Goal: Task Accomplishment & Management: Manage account settings

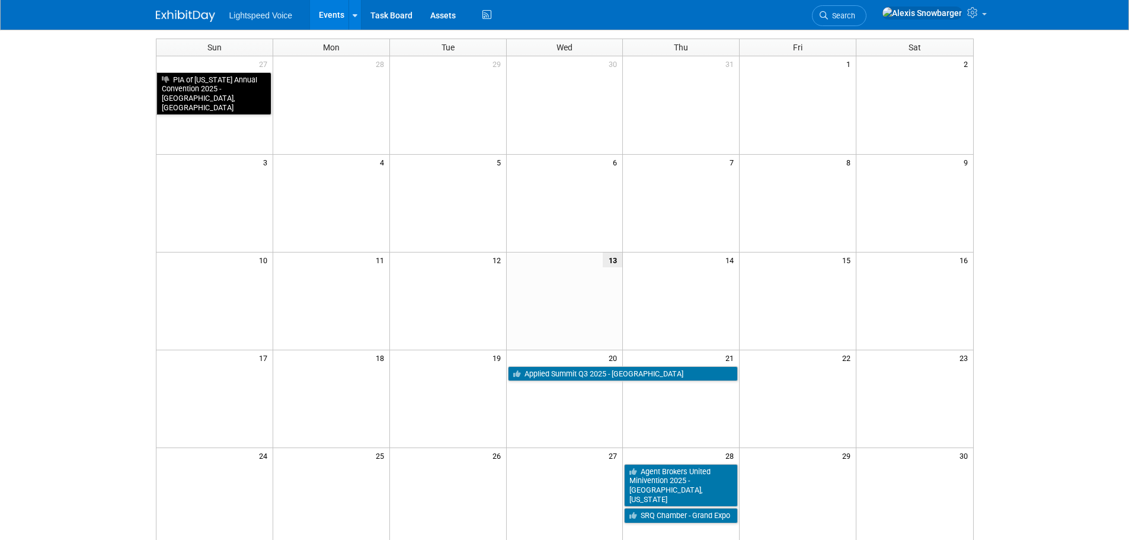
scroll to position [237, 0]
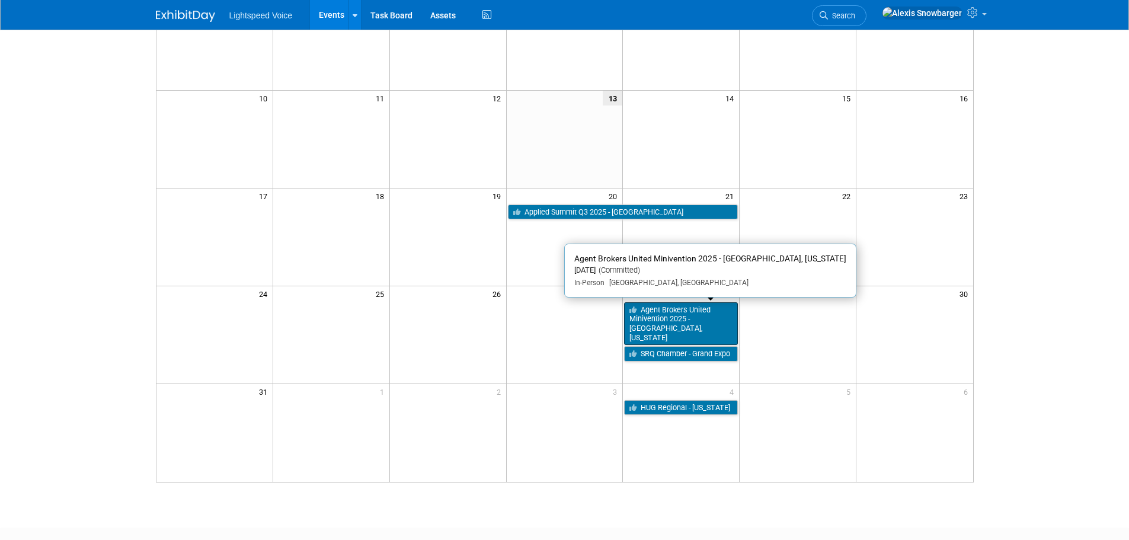
click at [659, 314] on link "Agent Brokers United Minivention 2025 - [GEOGRAPHIC_DATA], [US_STATE]" at bounding box center [681, 323] width 114 height 43
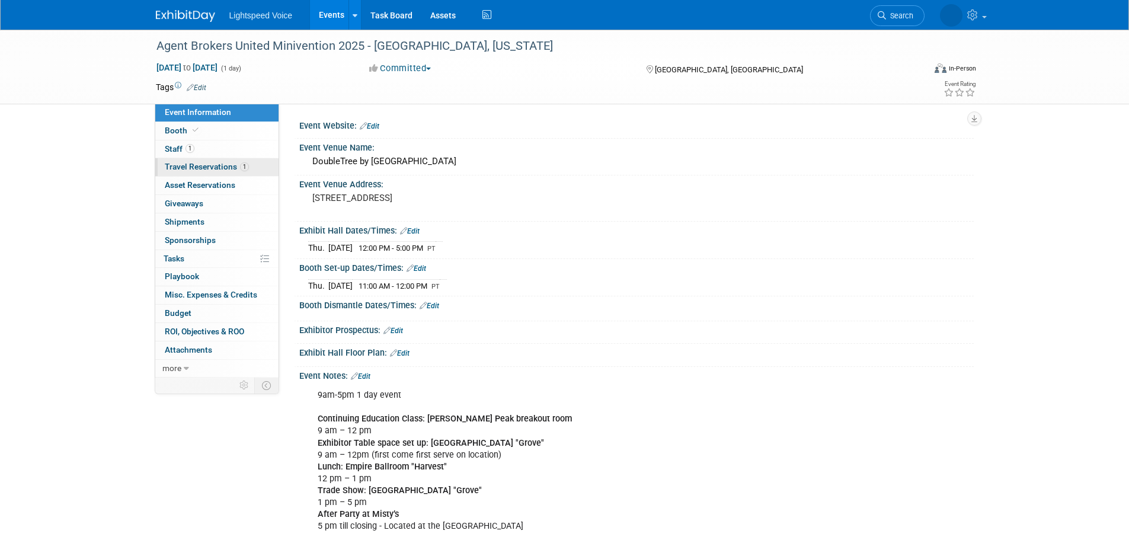
drag, startPoint x: 218, startPoint y: 165, endPoint x: 217, endPoint y: 172, distance: 7.7
click at [216, 165] on span "Travel Reservations 1" at bounding box center [207, 166] width 84 height 9
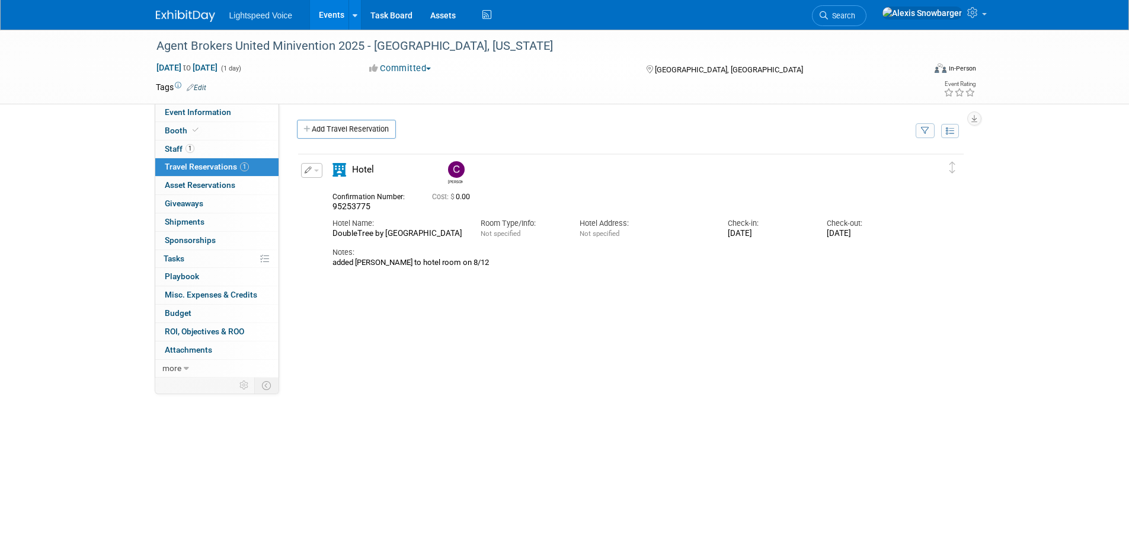
drag, startPoint x: 372, startPoint y: 246, endPoint x: 314, endPoint y: 234, distance: 58.7
click at [314, 234] on div "Edit Reservation Casey 0.00" at bounding box center [622, 215] width 648 height 105
copy div "DoubleTree by Hilton Hotel Ontario Airport"
click at [474, 267] on div "added Casey Cooney to hotel room on 8/12" at bounding box center [621, 262] width 576 height 9
click at [206, 110] on span "Event Information" at bounding box center [198, 111] width 66 height 9
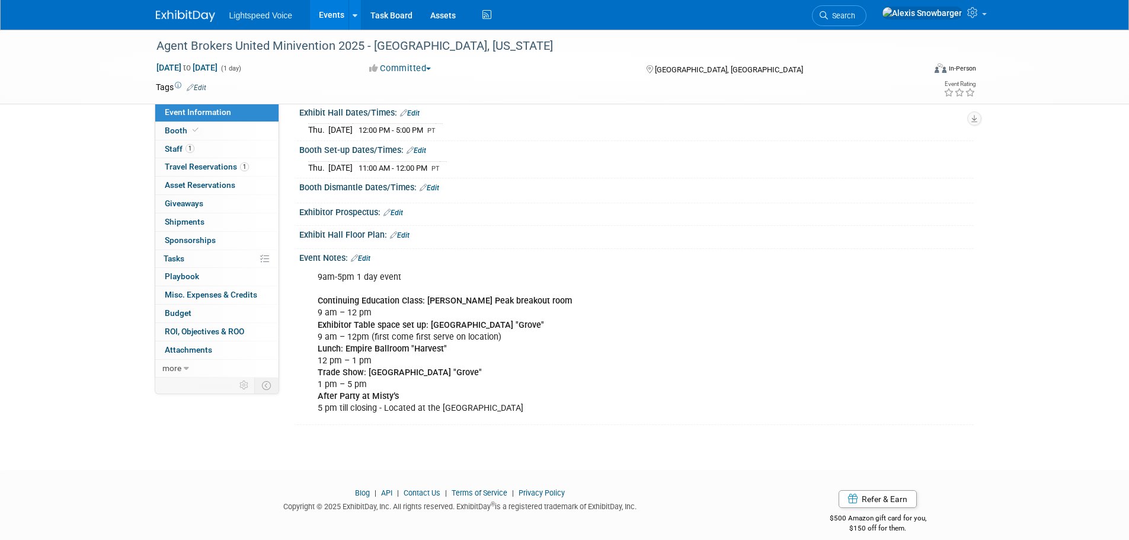
scroll to position [119, 0]
drag, startPoint x: 319, startPoint y: 322, endPoint x: 361, endPoint y: 337, distance: 44.1
click at [361, 337] on div "9am-5pm 1 day event Continuing Education Class: Keller Peak breakout room 9 am …" at bounding box center [576, 342] width 534 height 155
click at [427, 335] on div "9am-5pm 1 day event Continuing Education Class: Keller Peak breakout room 9 am …" at bounding box center [576, 342] width 534 height 155
click at [209, 167] on span "Travel Reservations 1" at bounding box center [207, 166] width 84 height 9
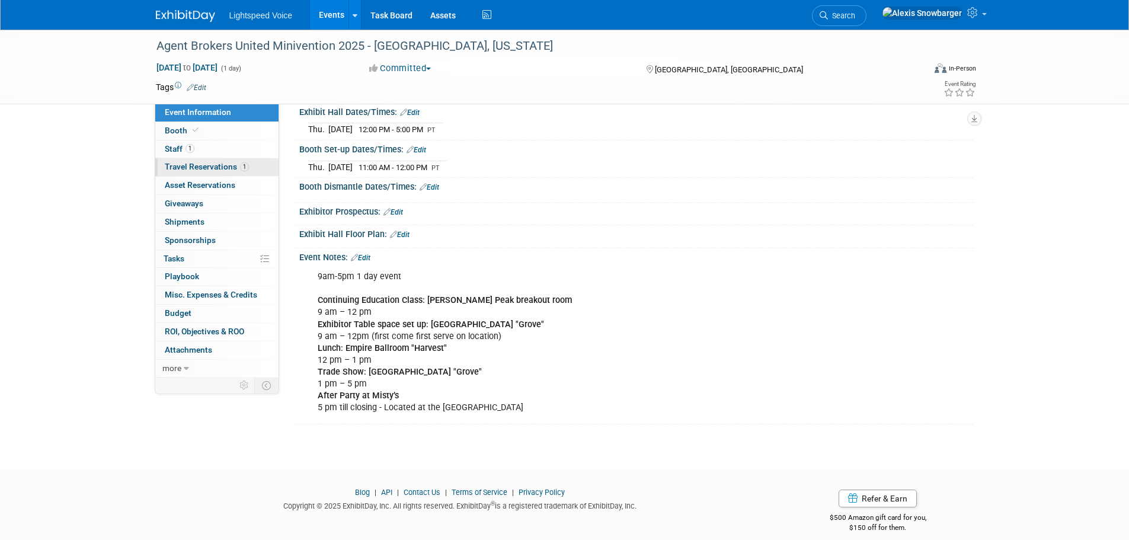
scroll to position [0, 0]
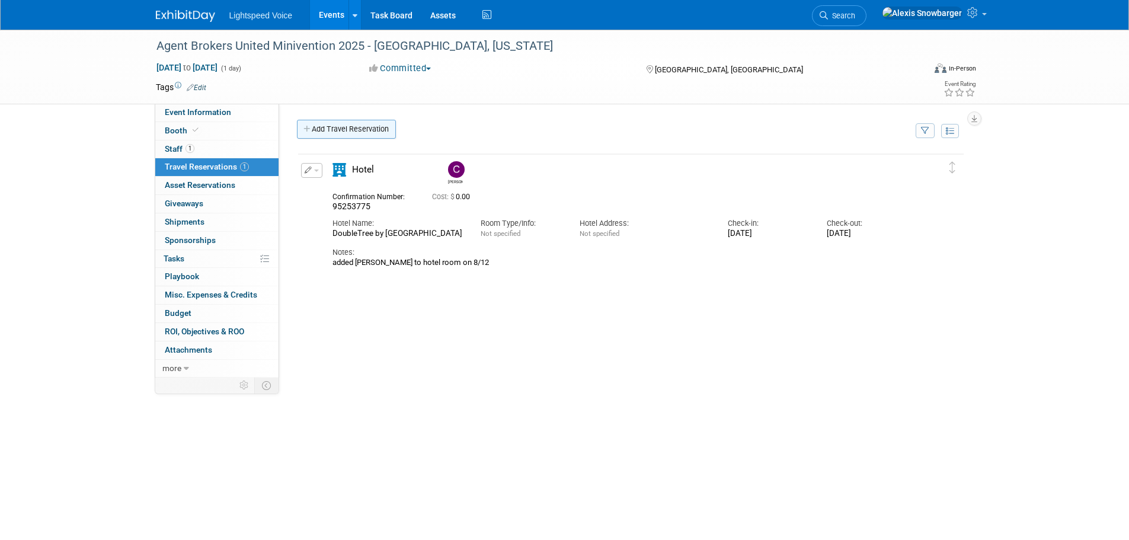
click at [353, 130] on link "Add Travel Reservation" at bounding box center [346, 129] width 99 height 19
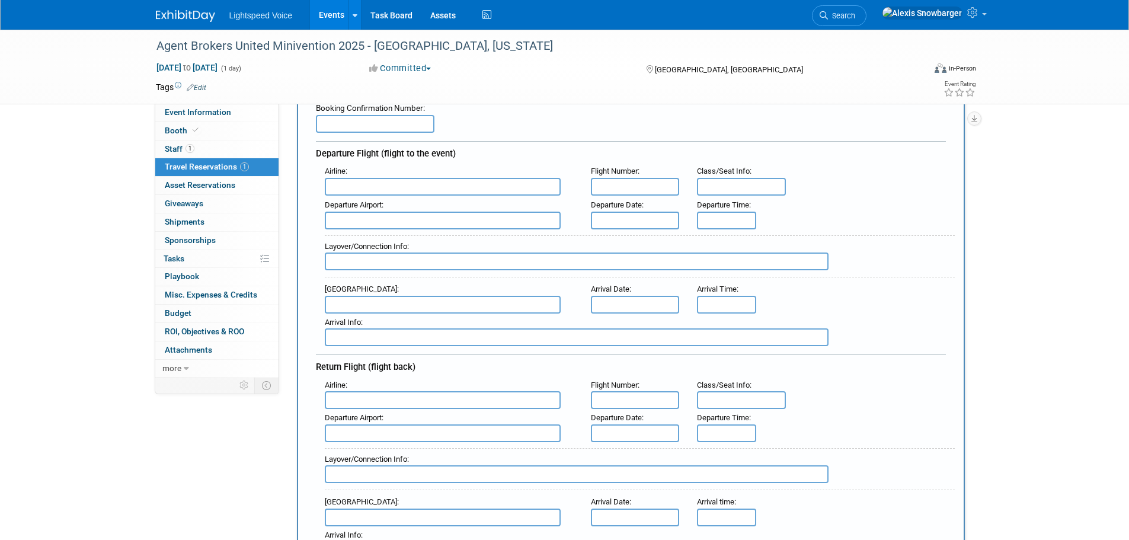
scroll to position [119, 0]
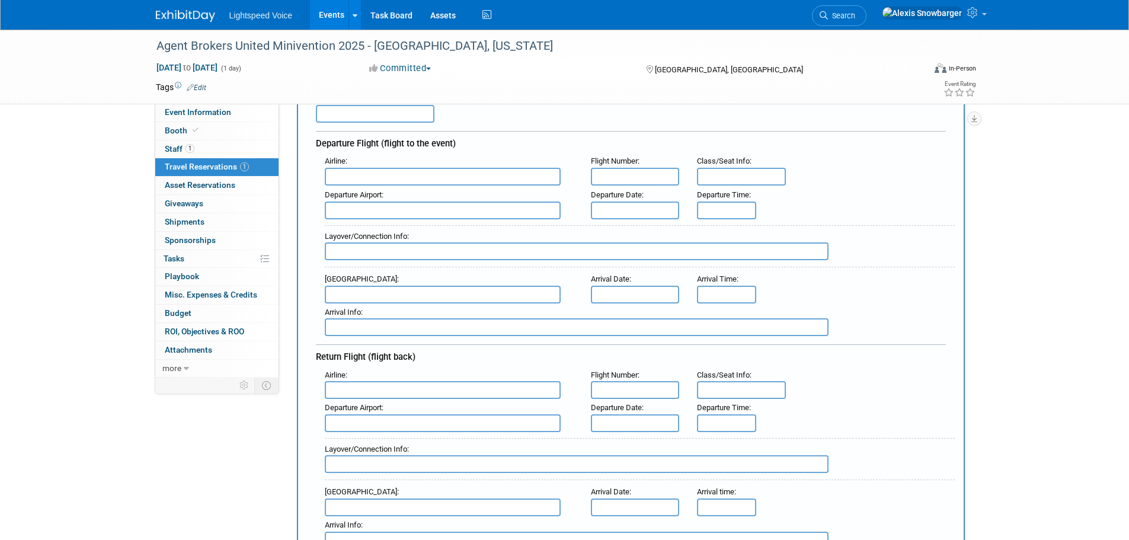
click at [369, 177] on input "text" at bounding box center [443, 177] width 236 height 18
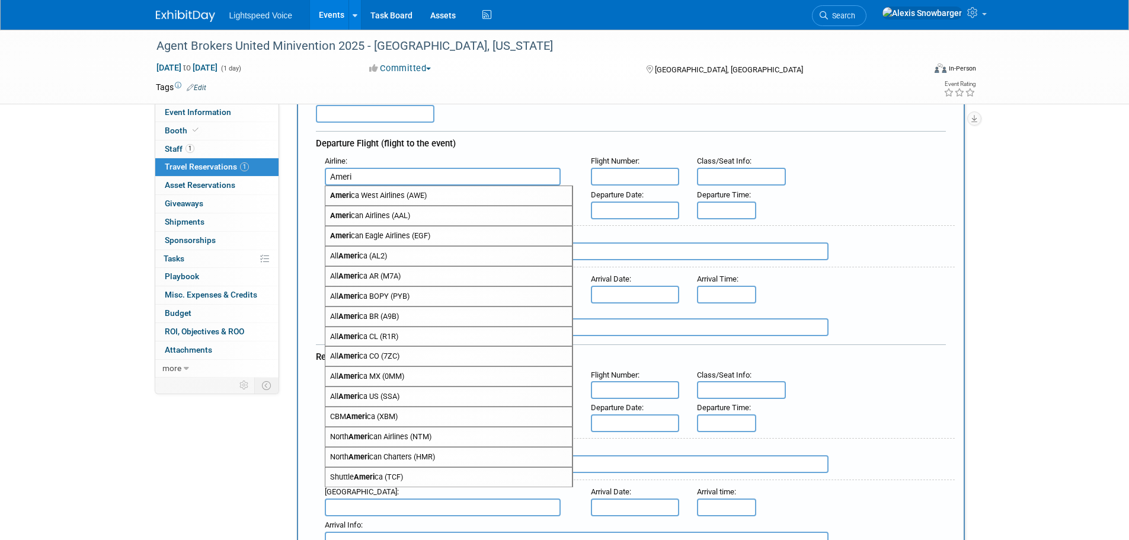
click at [363, 213] on span "Ameri can Airlines (AAL)" at bounding box center [448, 215] width 247 height 19
type input "American Airlines (AAL)"
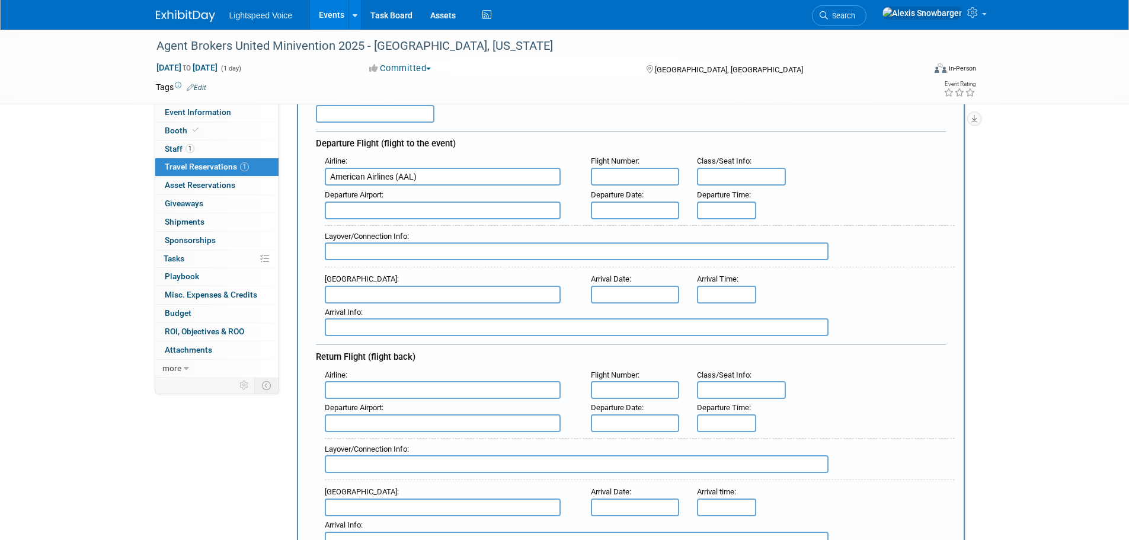
click at [620, 206] on input "text" at bounding box center [635, 211] width 89 height 18
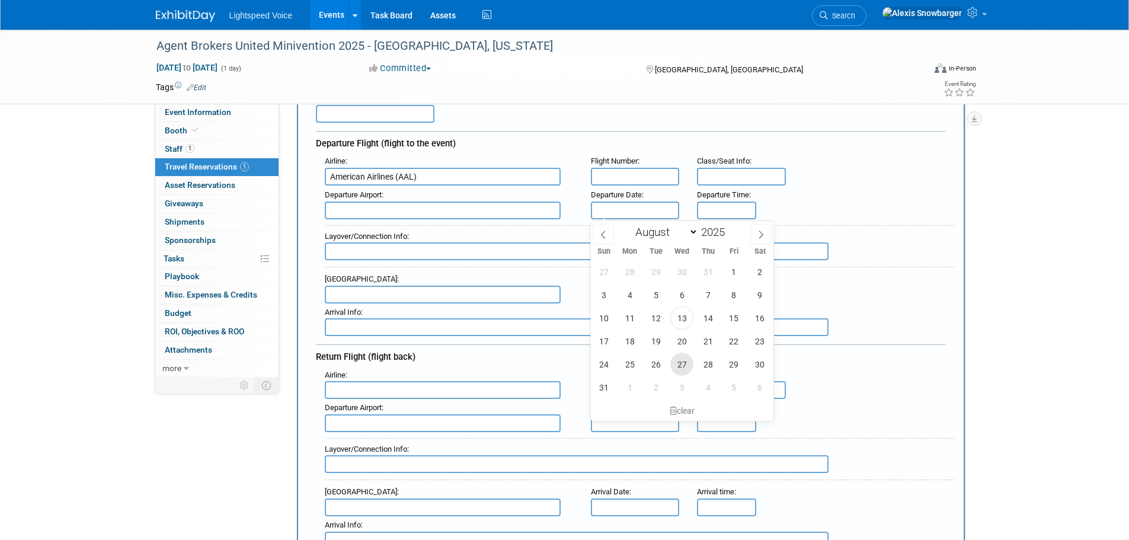
click at [680, 367] on span "27" at bounding box center [681, 364] width 23 height 23
type input "Aug 27, 2025"
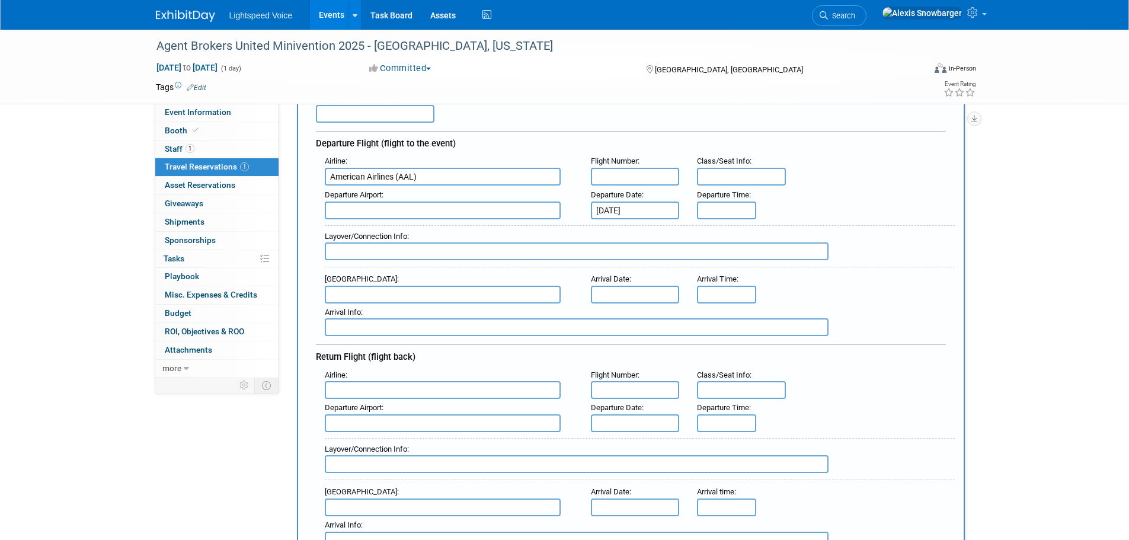
click at [612, 421] on input "text" at bounding box center [635, 423] width 89 height 18
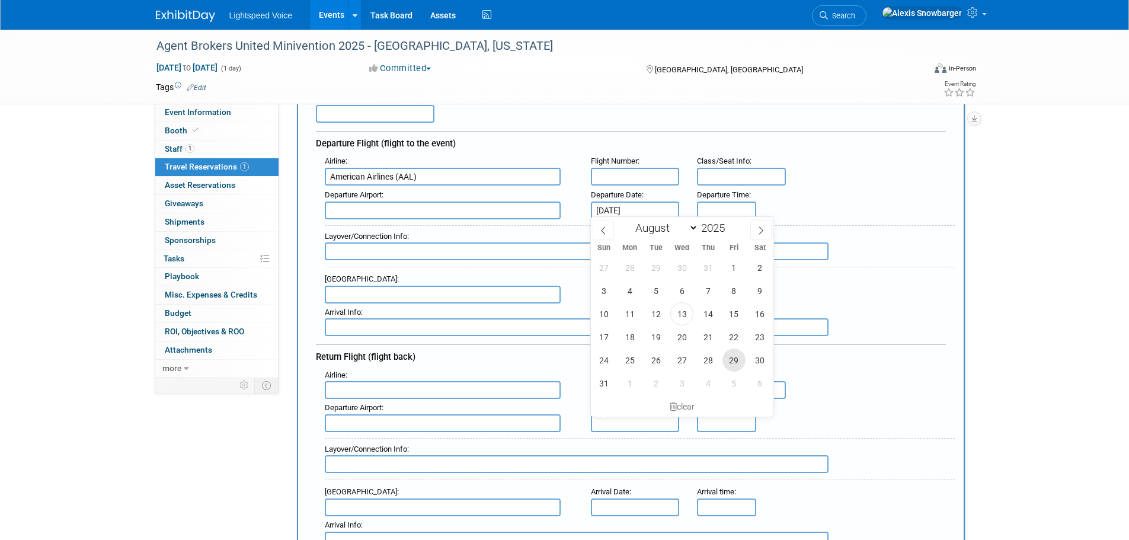
click at [732, 357] on span "29" at bounding box center [734, 360] width 23 height 23
type input "Aug 29, 2025"
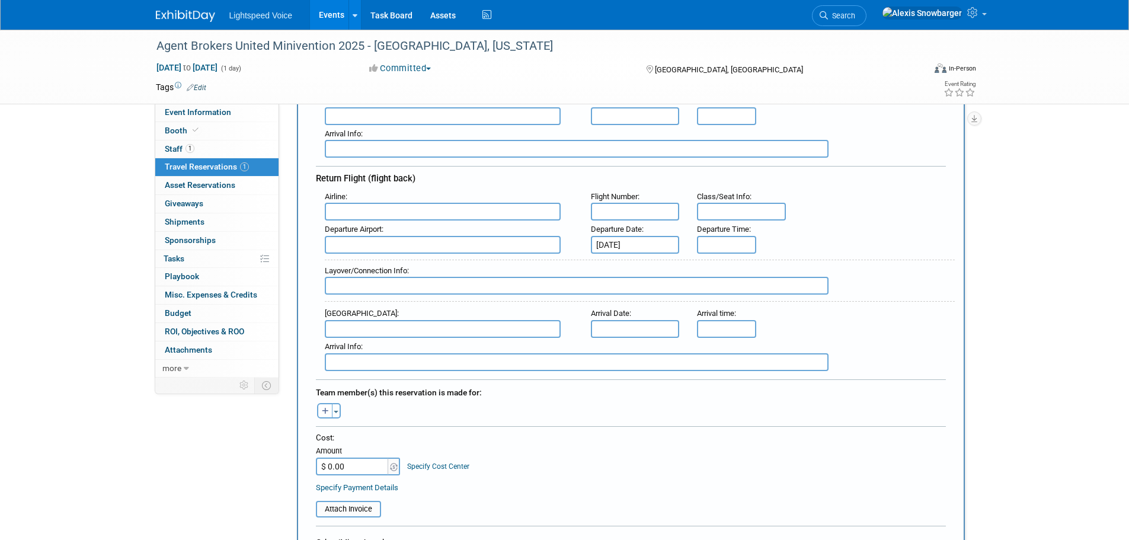
scroll to position [296, 0]
click at [329, 204] on input "text" at bounding box center [443, 212] width 236 height 18
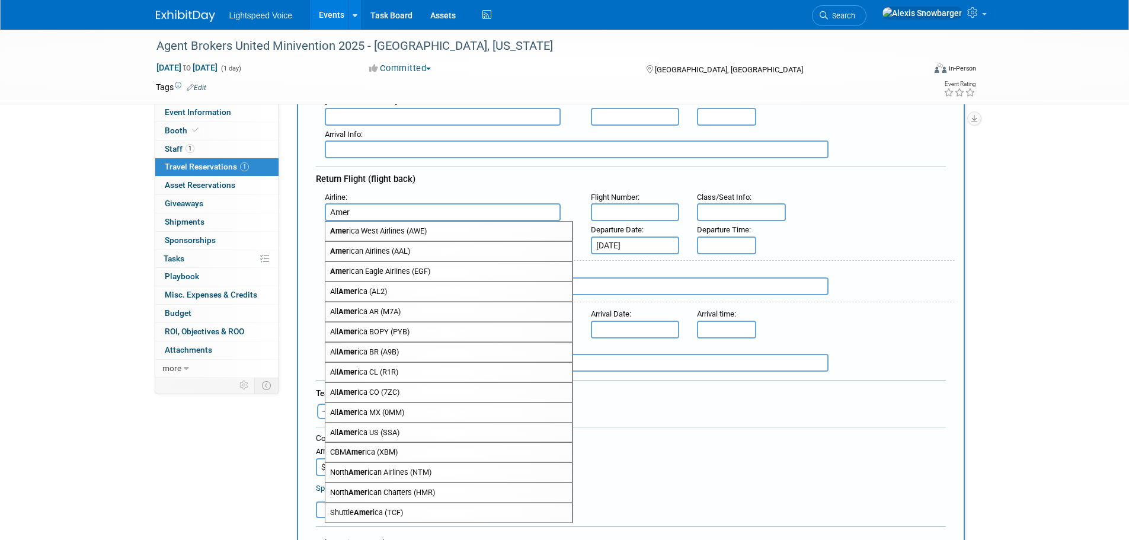
click at [363, 246] on span "Amer ican Airlines (AAL)" at bounding box center [448, 251] width 247 height 19
type input "American Airlines (AAL)"
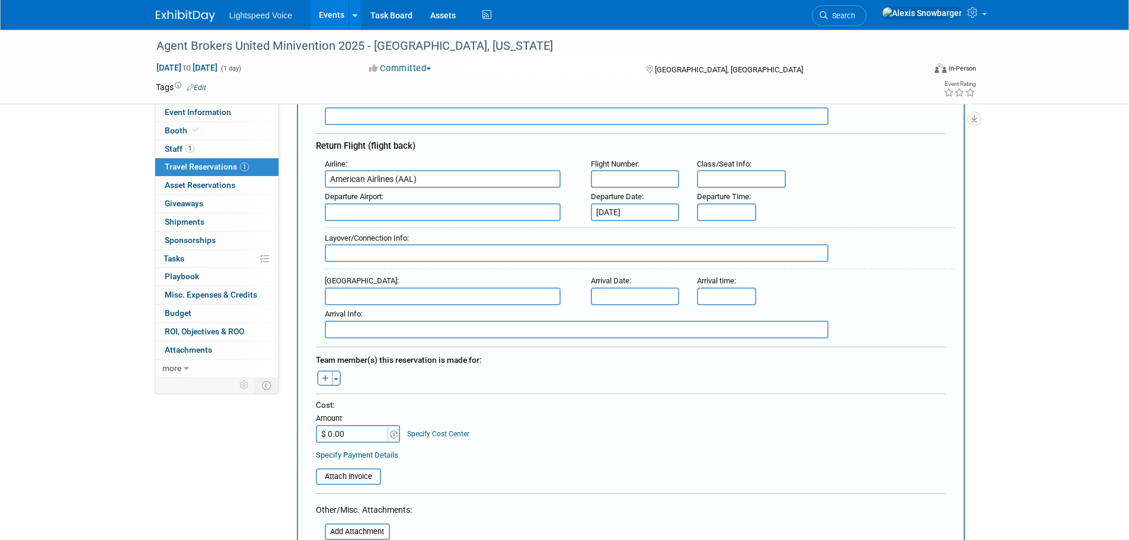
scroll to position [356, 0]
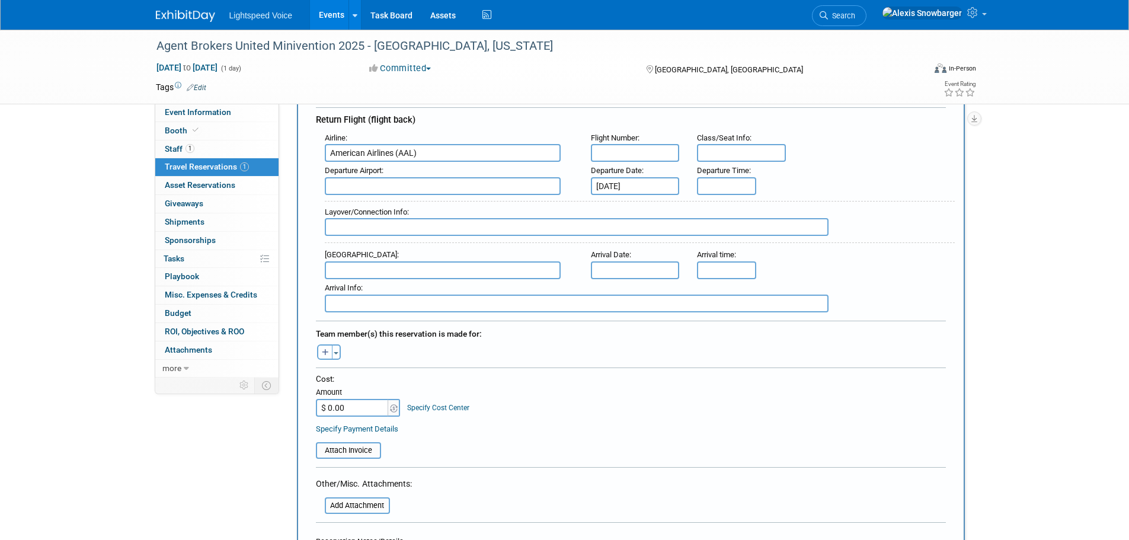
click at [324, 349] on icon "button" at bounding box center [325, 353] width 7 height 8
select select
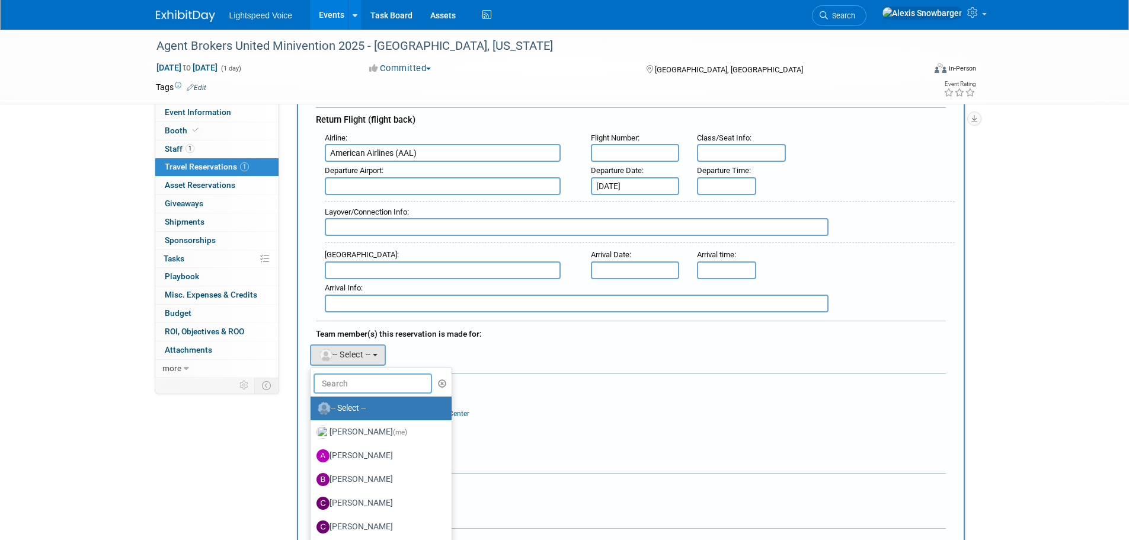
click at [350, 375] on input "text" at bounding box center [373, 383] width 119 height 20
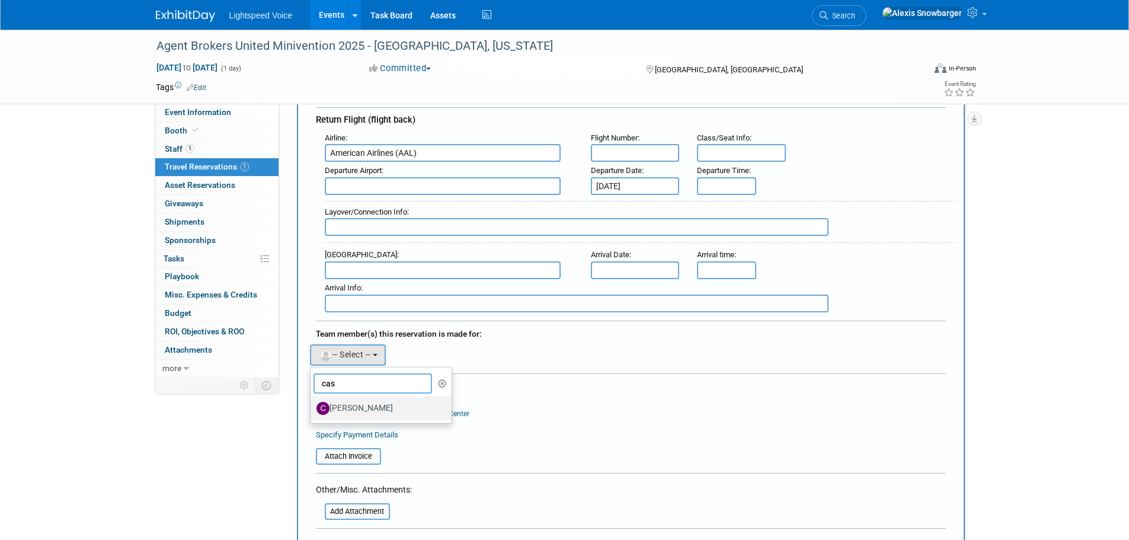
type input "cas"
click at [355, 408] on label "Casey Cooney" at bounding box center [379, 408] width 124 height 19
click at [312, 408] on input "Casey Cooney" at bounding box center [309, 407] width 8 height 8
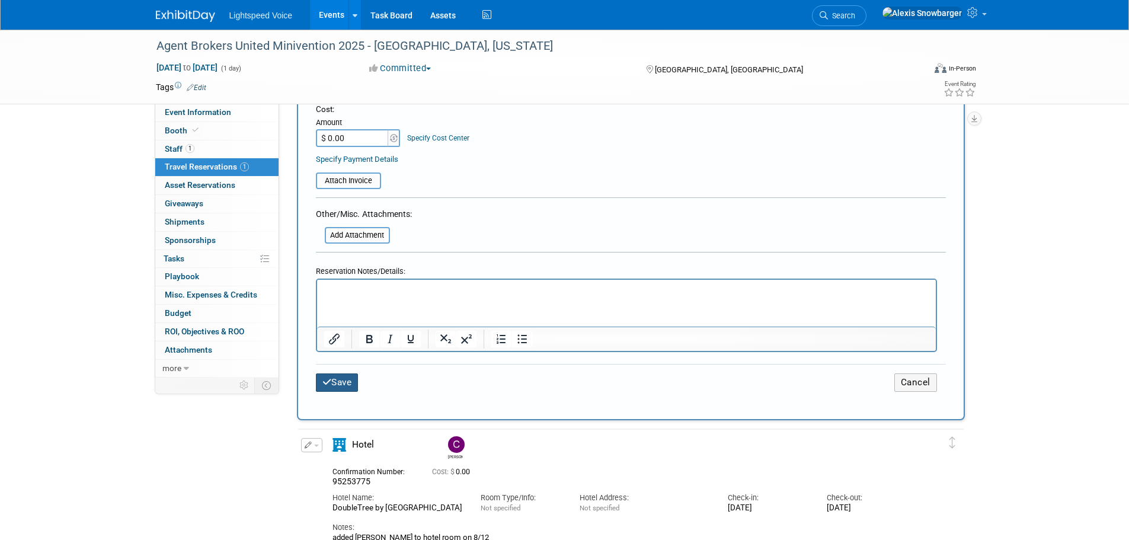
click at [351, 373] on button "Save" at bounding box center [337, 382] width 43 height 18
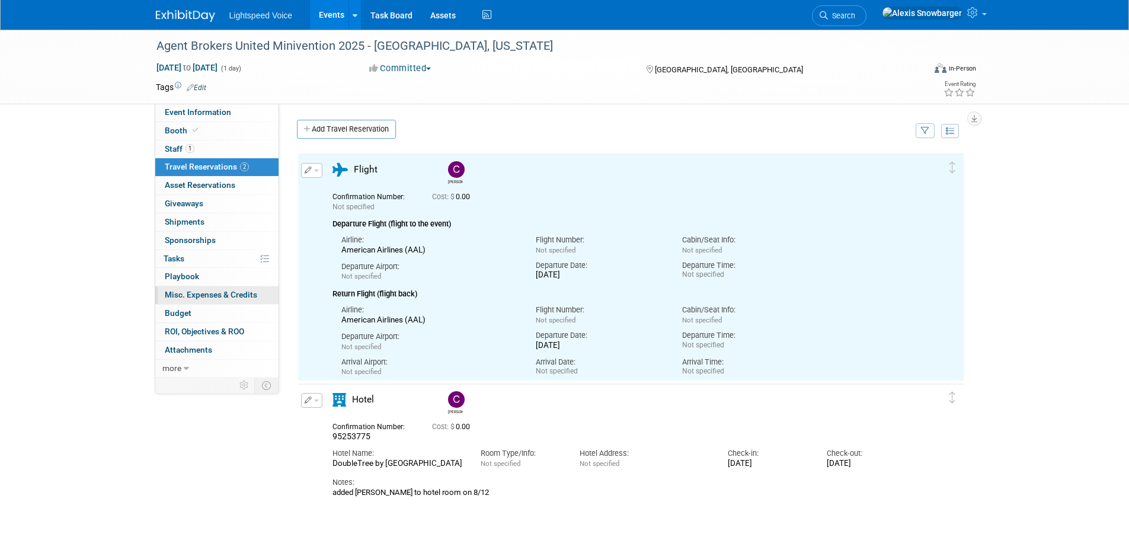
scroll to position [0, 0]
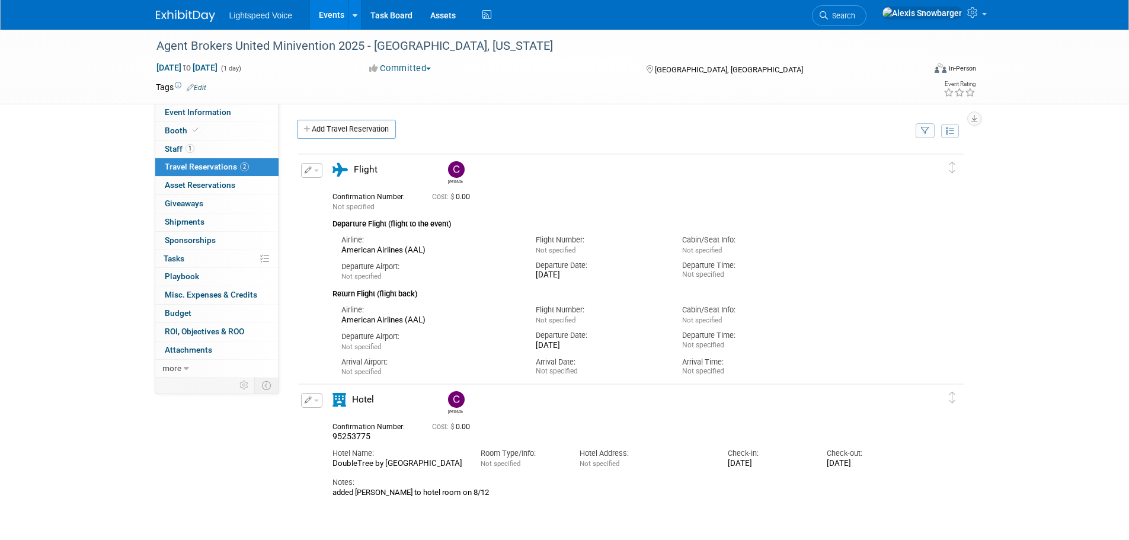
click at [322, 15] on link "Events" at bounding box center [331, 15] width 43 height 30
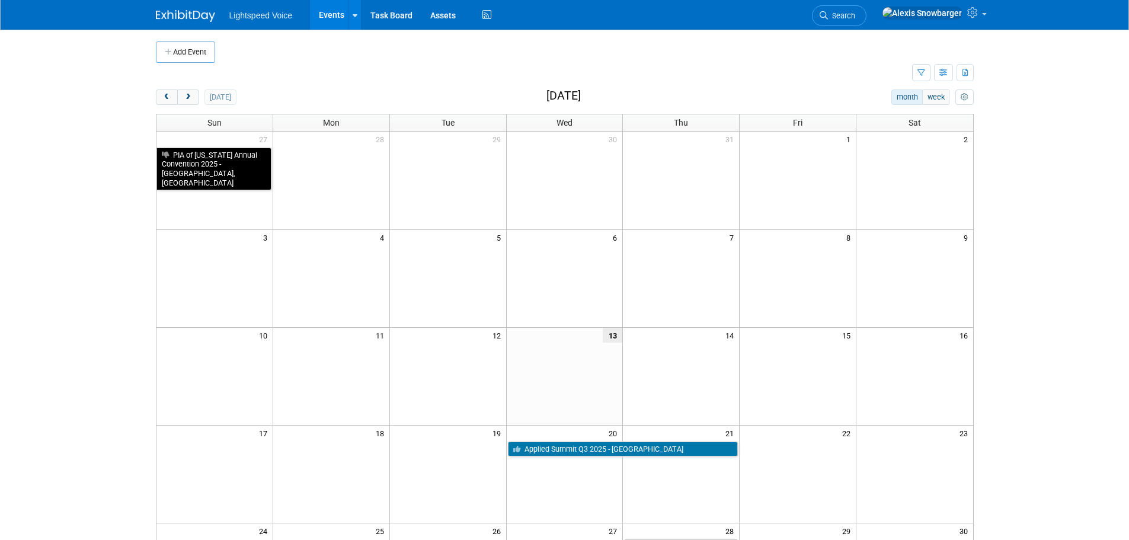
click at [190, 88] on div "Add Event New Event Duplicate Event Warning There is another event in your work…" at bounding box center [565, 387] width 836 height 714
click at [190, 94] on span "next" at bounding box center [188, 98] width 9 height 8
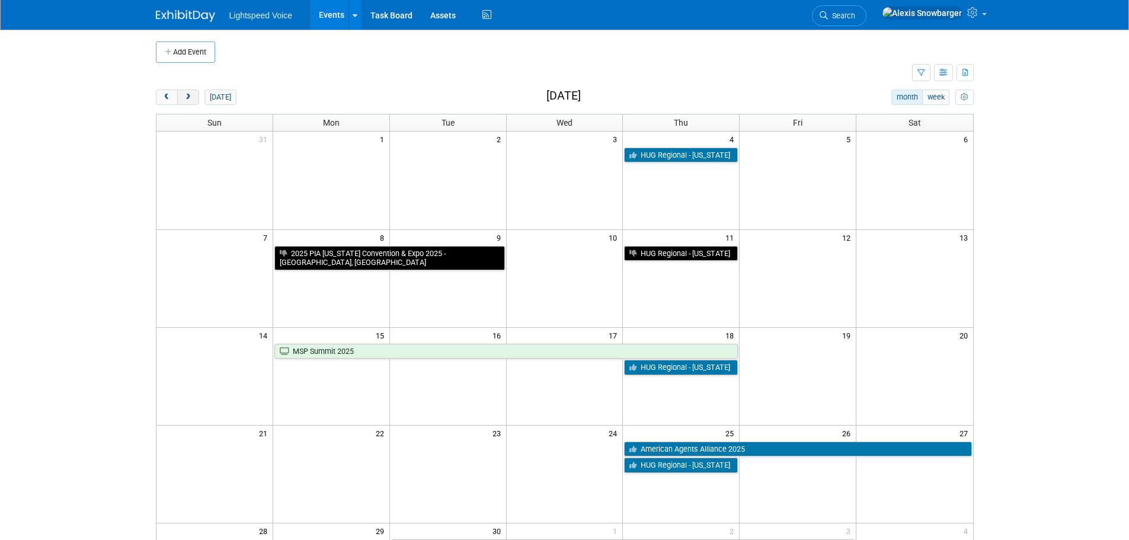
click at [196, 98] on button "next" at bounding box center [188, 97] width 22 height 15
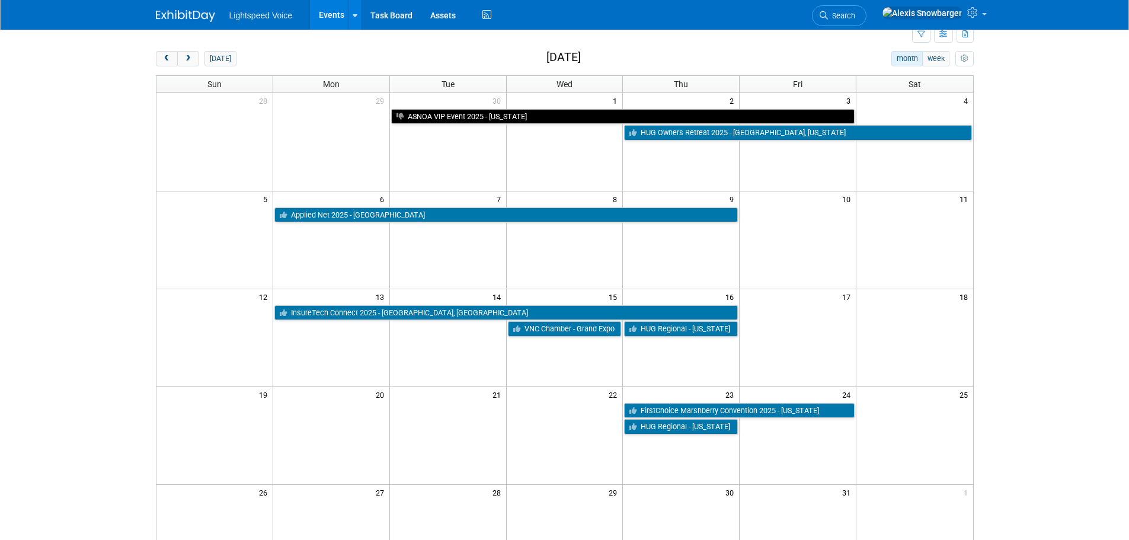
scroll to position [59, 0]
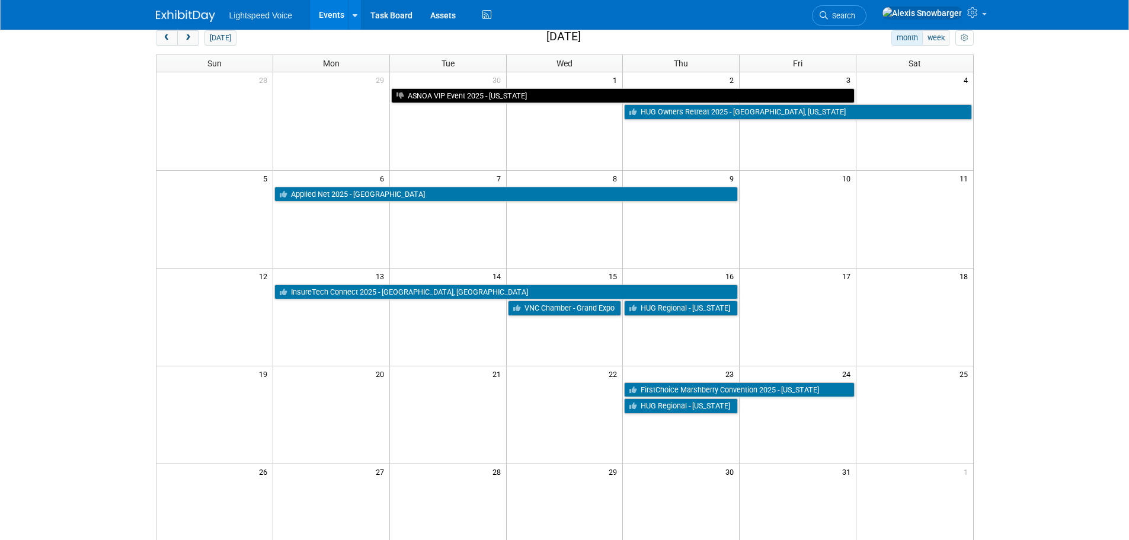
click at [810, 324] on td at bounding box center [798, 317] width 117 height 98
drag, startPoint x: 174, startPoint y: 38, endPoint x: 192, endPoint y: 55, distance: 24.8
click at [174, 38] on button "prev" at bounding box center [167, 37] width 22 height 15
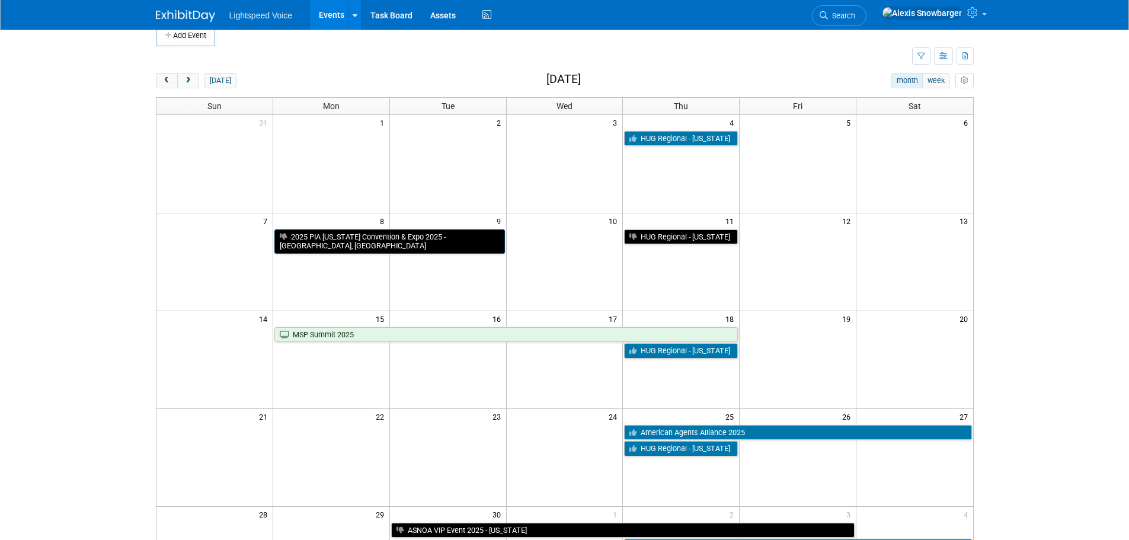
scroll to position [0, 0]
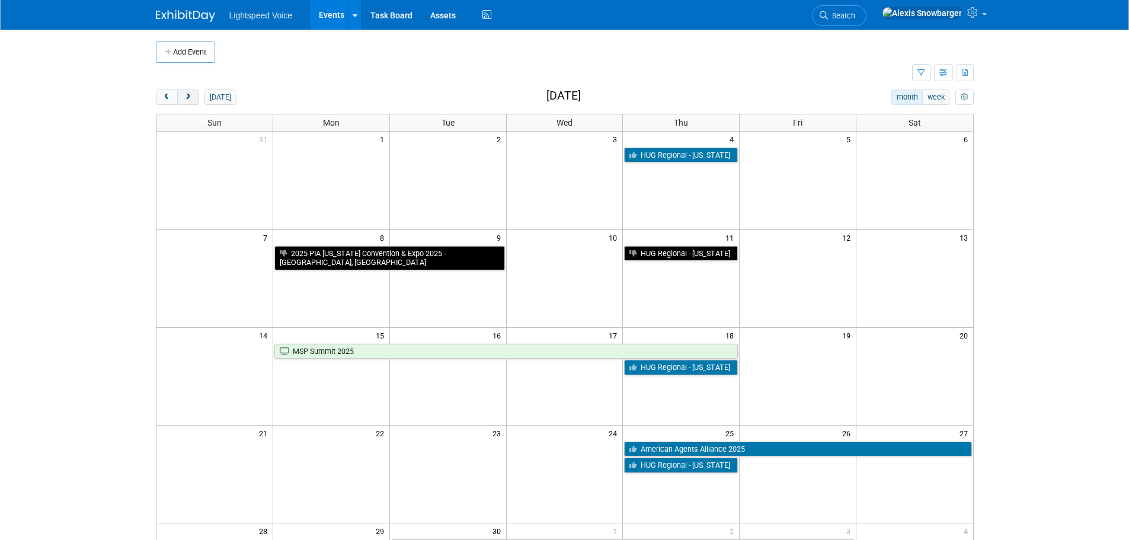
click at [186, 90] on button "next" at bounding box center [188, 97] width 22 height 15
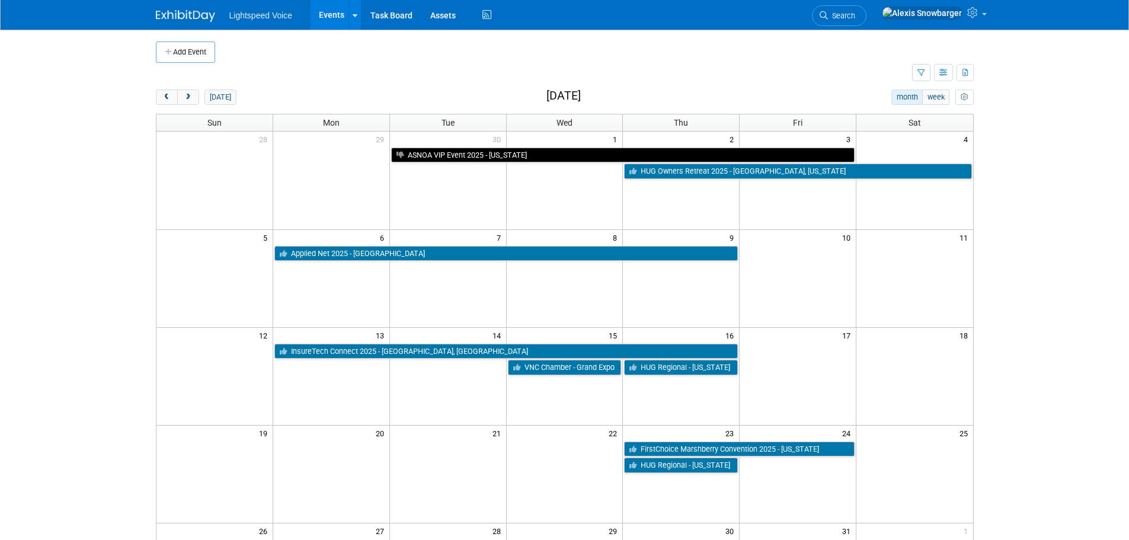
click at [522, 81] on td at bounding box center [534, 73] width 756 height 21
